Goal: Download file/media

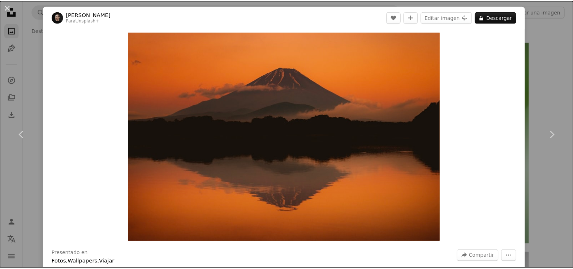
scroll to position [11781, 0]
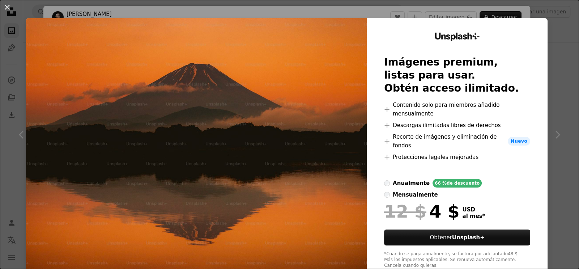
click at [552, 49] on div "An X shape Unsplash+ Imágenes premium, listas para usar. Obtén acceso ilimitado…" at bounding box center [289, 134] width 579 height 269
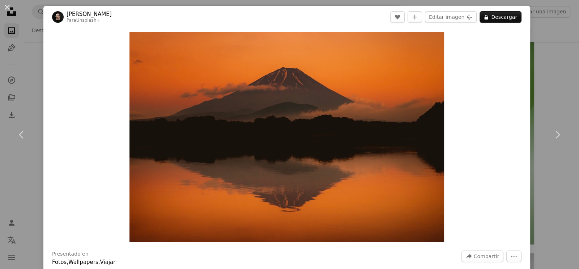
click at [552, 49] on div "An X shape Chevron left Chevron right [PERSON_NAME] Para Unsplash+ A heart A pl…" at bounding box center [289, 134] width 579 height 269
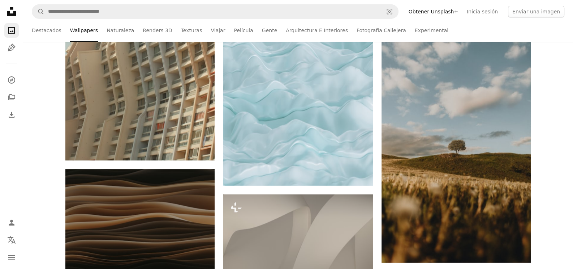
scroll to position [16986, 0]
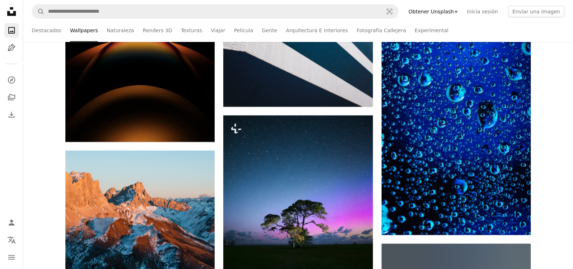
scroll to position [20021, 0]
